Goal: Navigation & Orientation: Find specific page/section

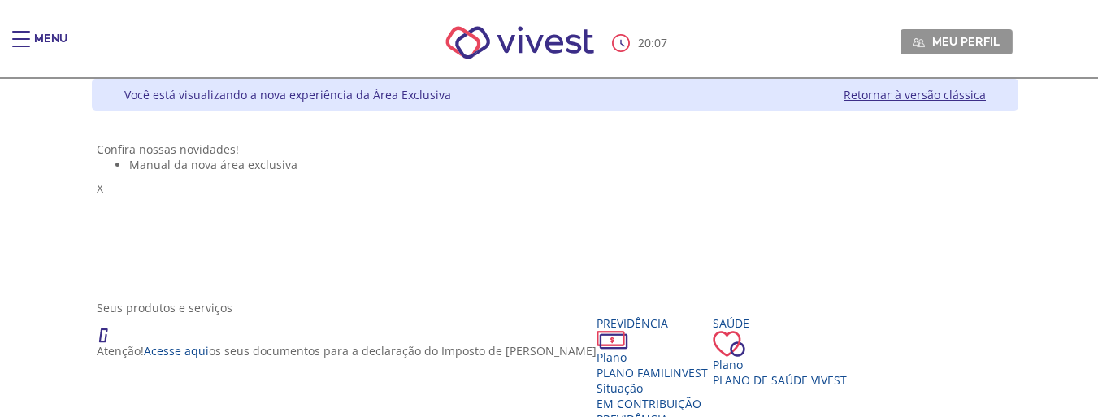
click at [991, 85] on div "Você está visualizando a nova experiência da Área Exclusiva Retornar à versão c…" at bounding box center [555, 95] width 927 height 32
click at [986, 96] on link "Retornar à versão clássica" at bounding box center [915, 94] width 142 height 15
drag, startPoint x: 983, startPoint y: 99, endPoint x: 975, endPoint y: 95, distance: 9.1
click at [982, 98] on link "Retornar à versão clássica" at bounding box center [915, 94] width 142 height 15
